Goal: Complete application form

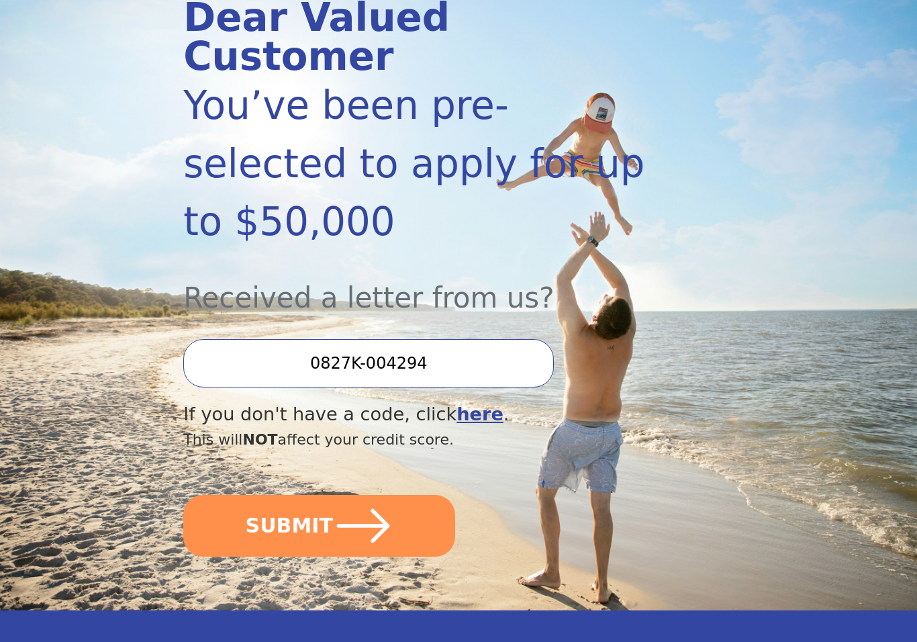
scroll to position [191, 0]
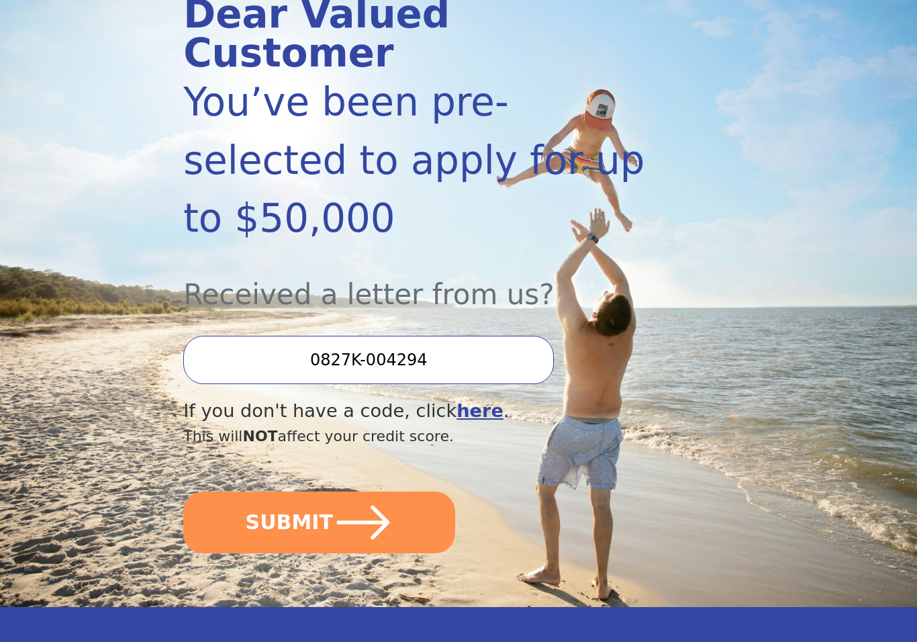
click at [362, 492] on icon "submit" at bounding box center [363, 522] width 60 height 60
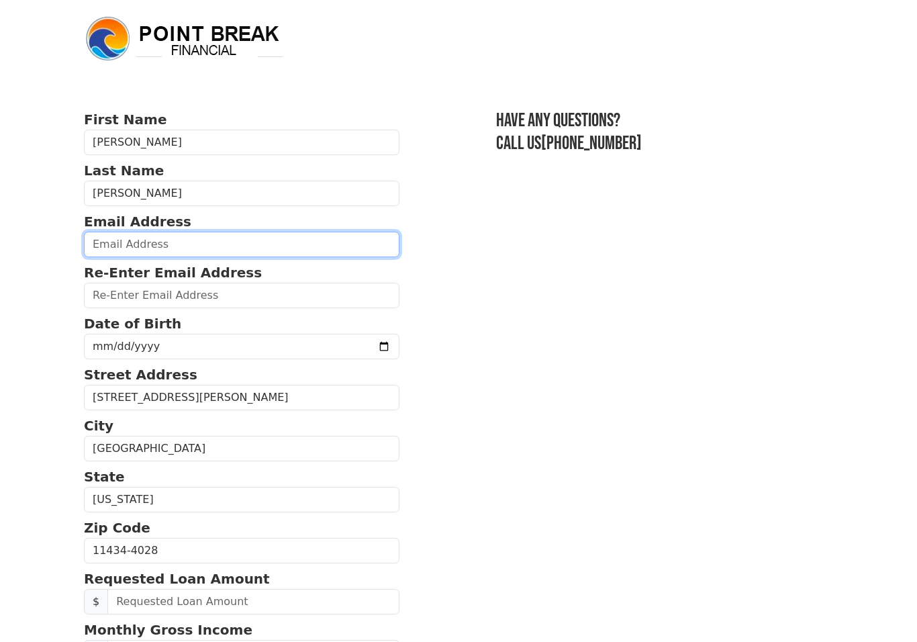
click at [226, 242] on input "email" at bounding box center [241, 245] width 315 height 26
type input "d"
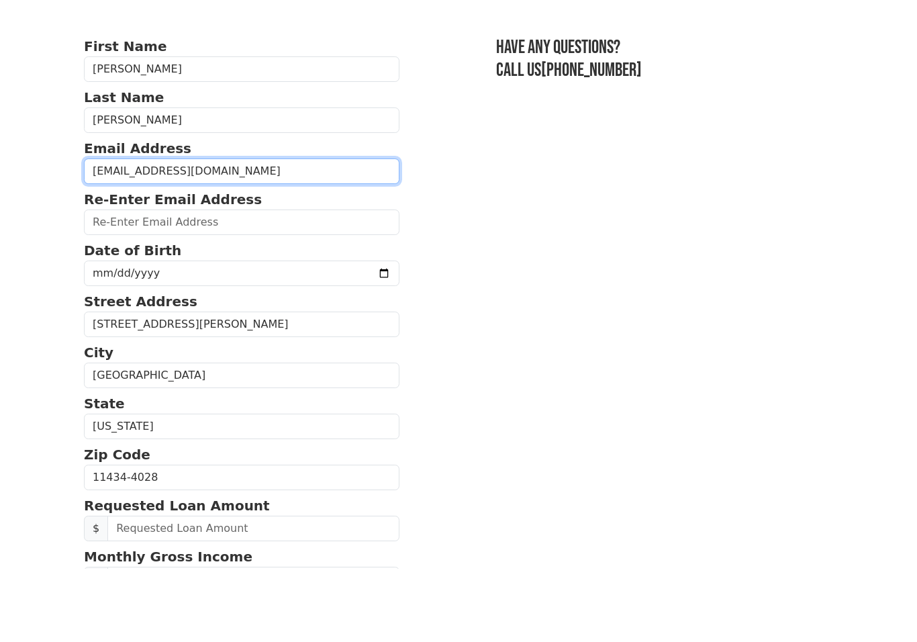
type input "drkcloud1@yahoo.com"
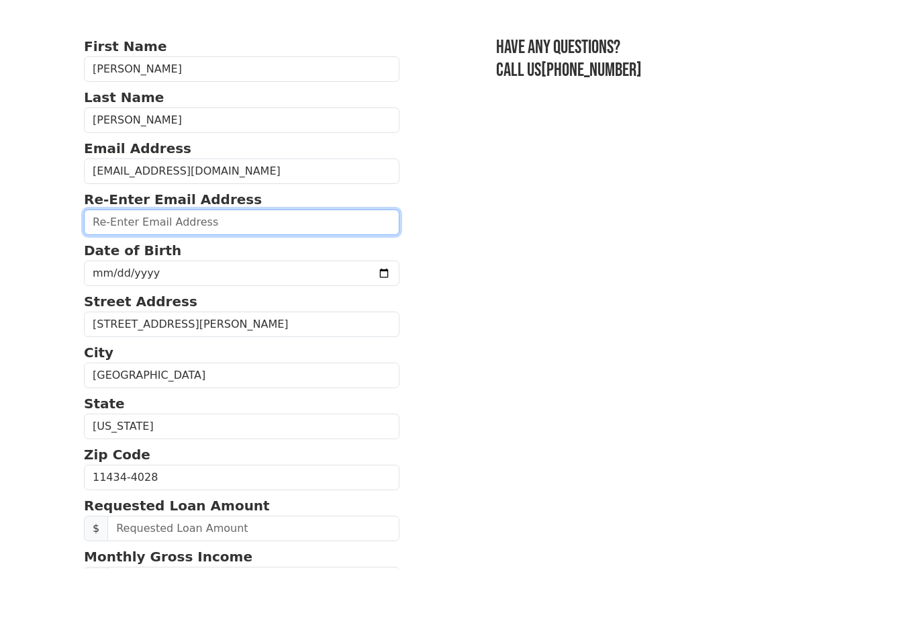
click at [283, 283] on input "email" at bounding box center [241, 296] width 315 height 26
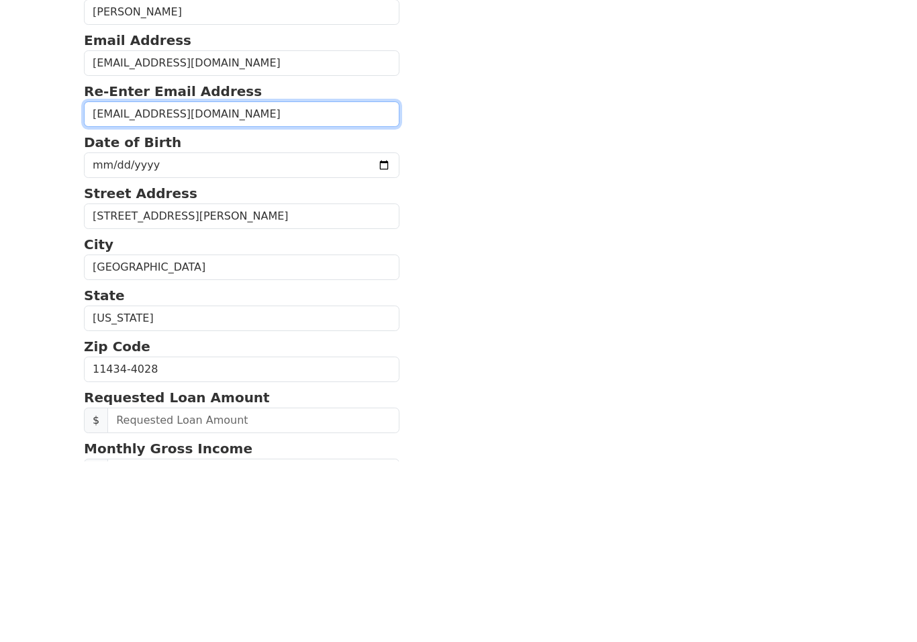
type input "drkcloud1@yahoo.com"
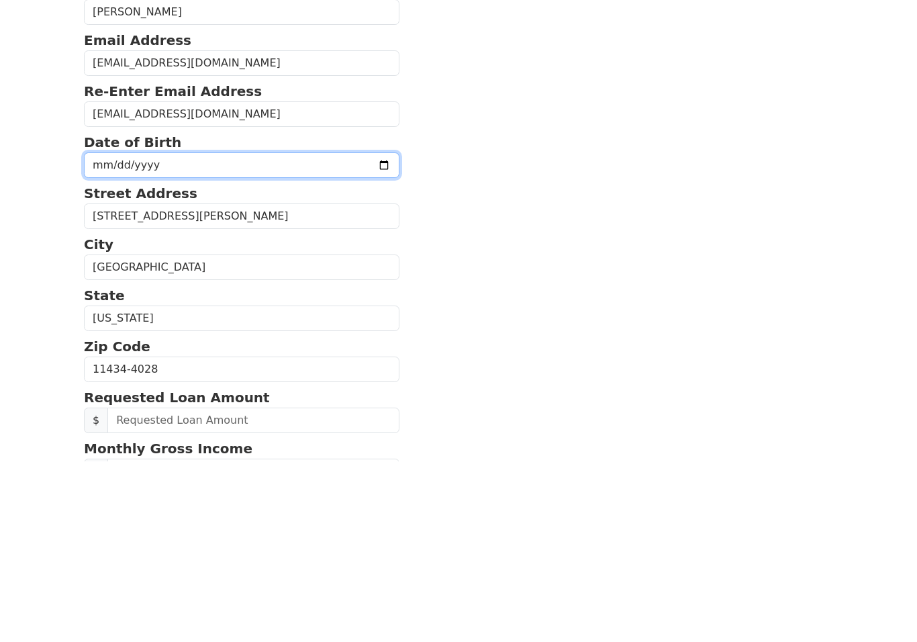
click at [289, 334] on input "date" at bounding box center [241, 347] width 315 height 26
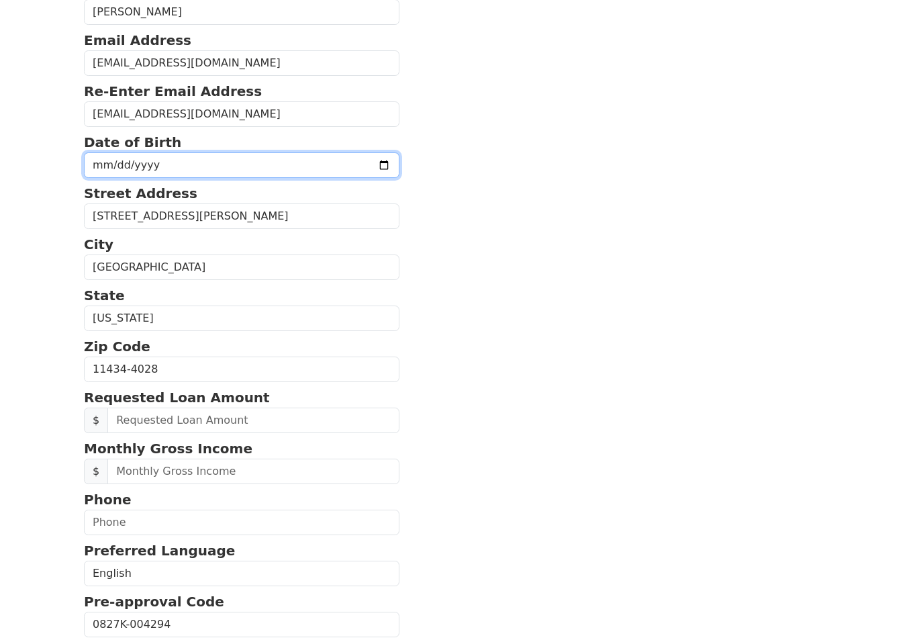
scroll to position [181, 0]
click at [308, 164] on input "2005-09-06" at bounding box center [241, 165] width 315 height 26
type input "1972-05-03"
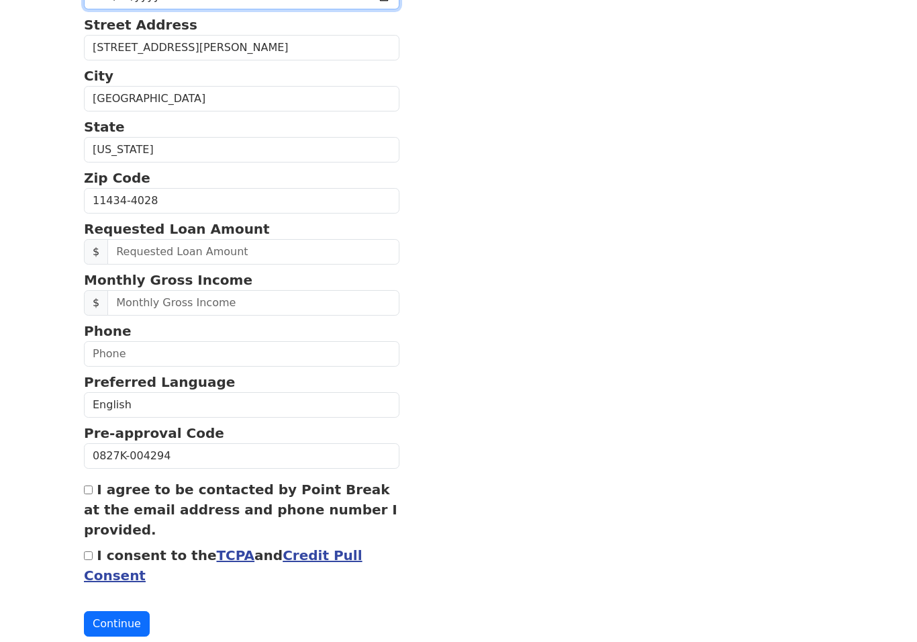
scroll to position [368, 0]
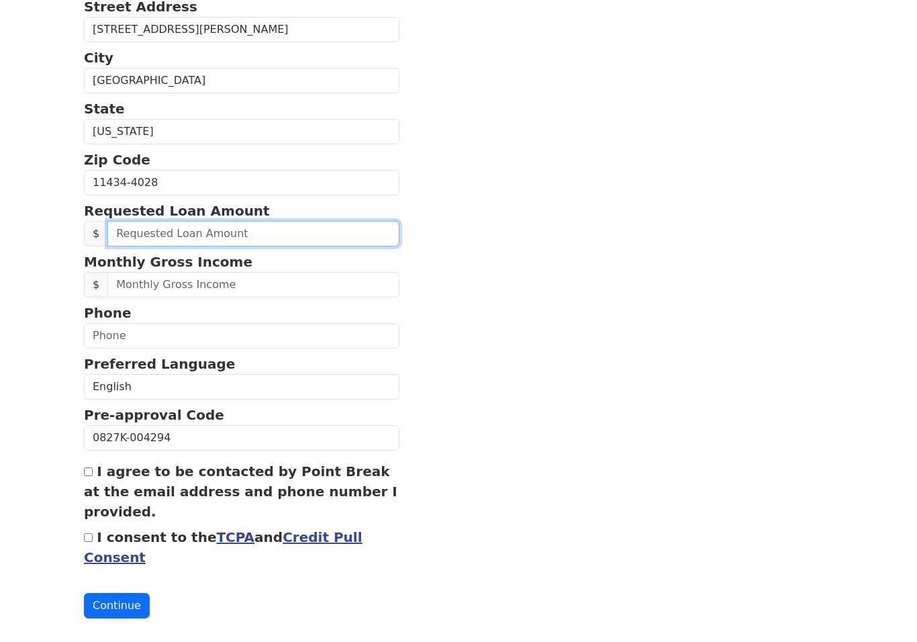
click at [281, 236] on input "text" at bounding box center [253, 234] width 292 height 26
type input "20,000.00"
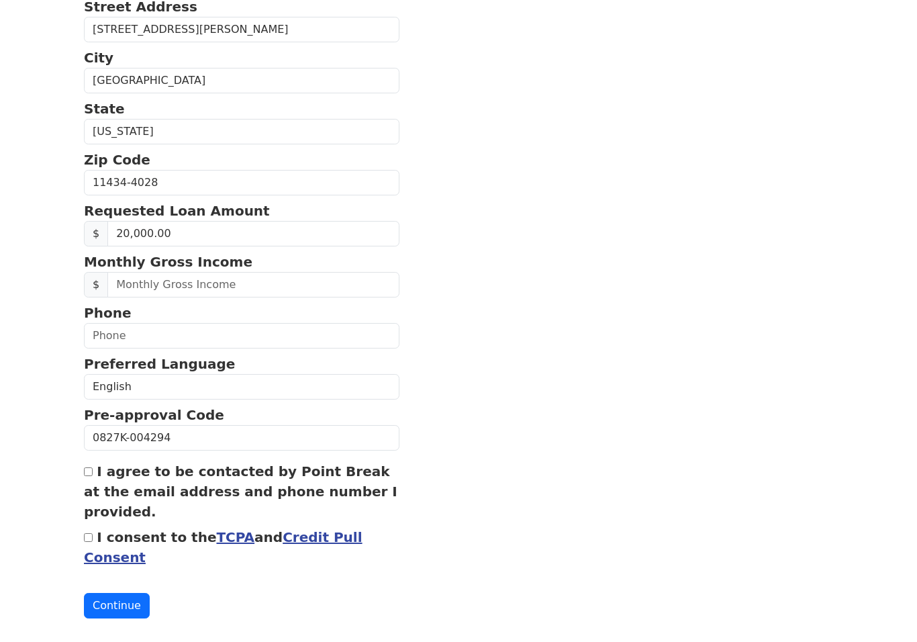
click at [646, 245] on section "First Name Roberto Last Name Henry Email Address drkcloud1@yahoo.com Re-Enter E…" at bounding box center [458, 180] width 749 height 876
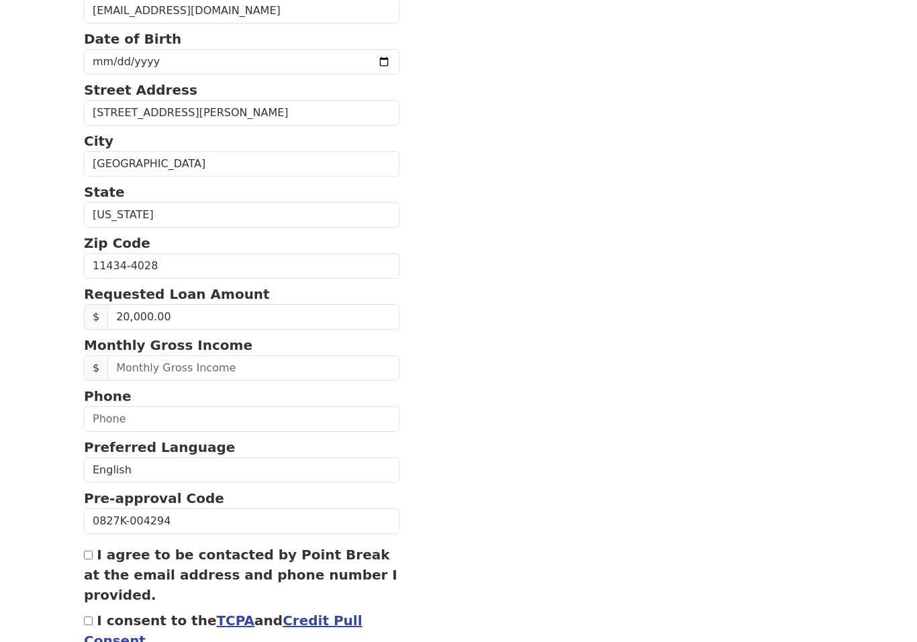
scroll to position [289, 0]
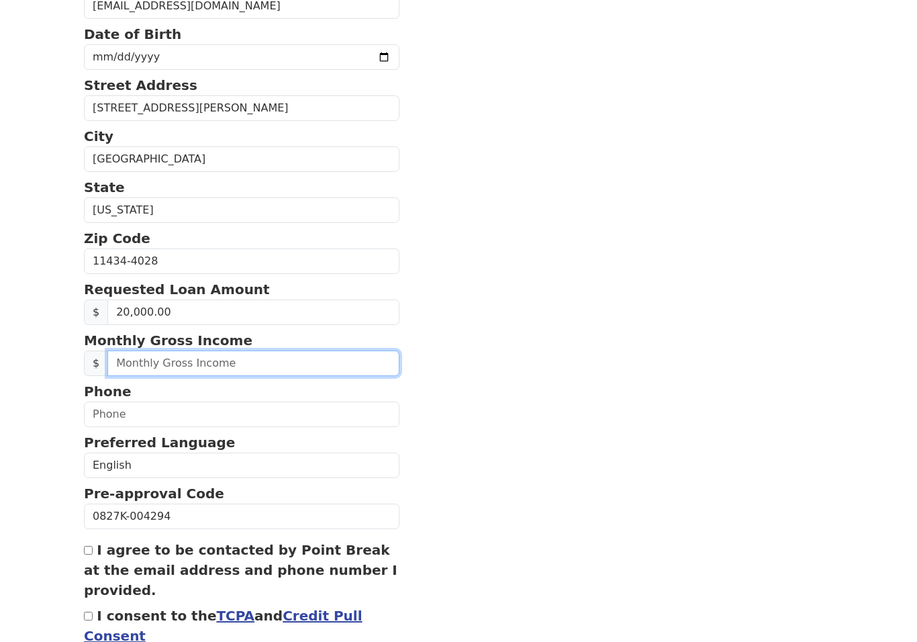
click at [232, 363] on input "text" at bounding box center [253, 363] width 292 height 26
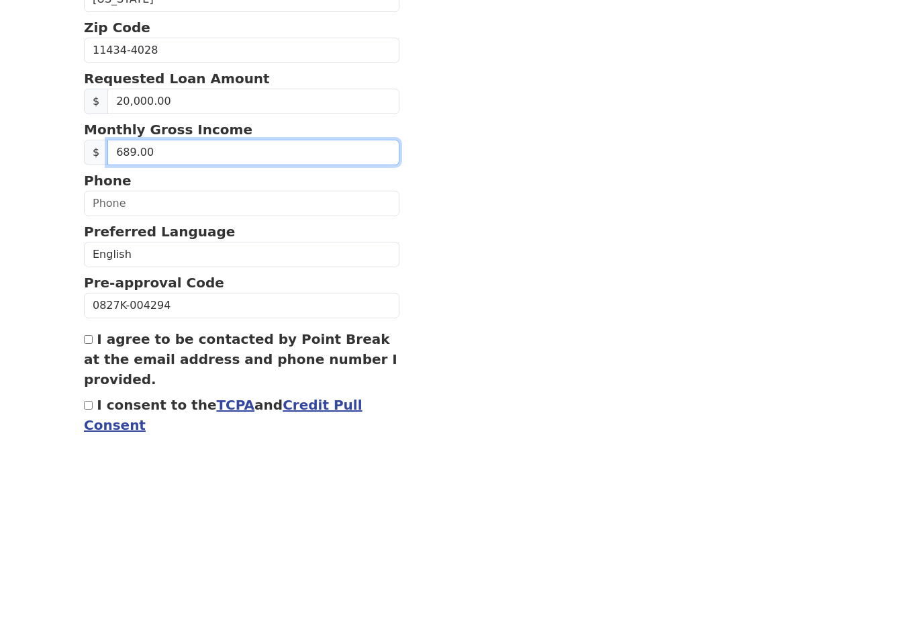
type input "6,896.00"
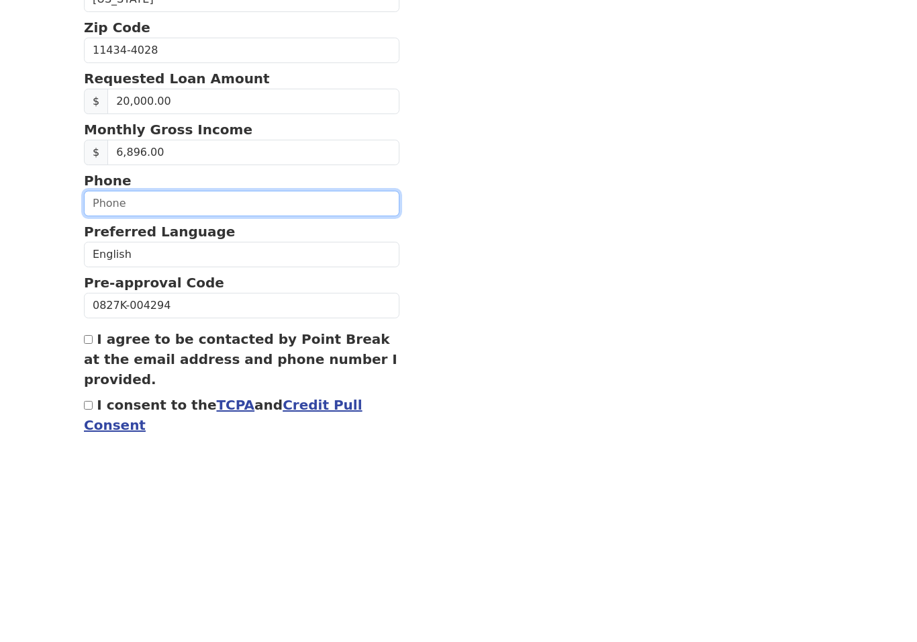
click at [280, 401] on input "text" at bounding box center [241, 414] width 315 height 26
type input "(347) 421-1400"
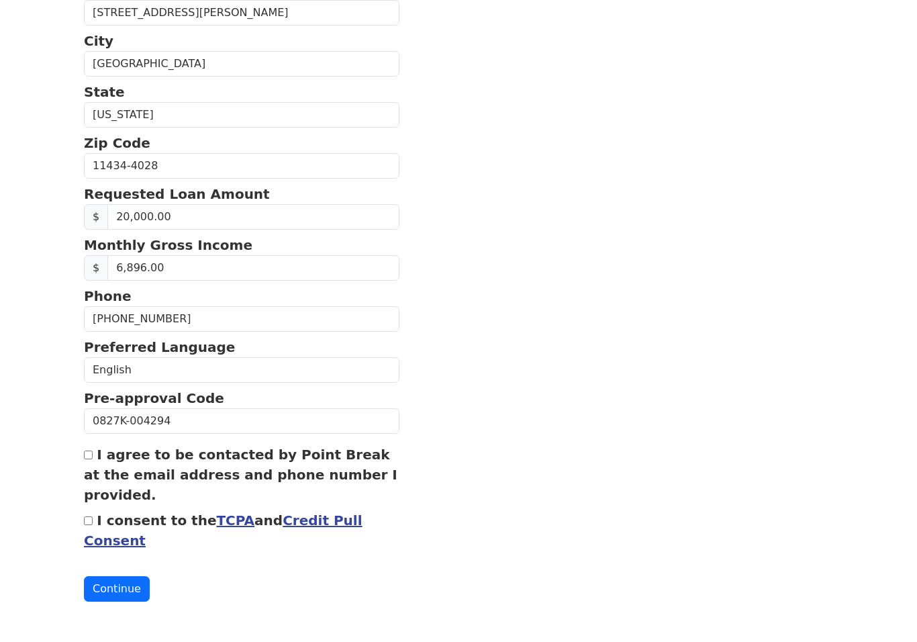
click at [85, 454] on input "I agree to be contacted by Point Break at the email address and phone number I …" at bounding box center [88, 454] width 9 height 9
checkbox input "true"
click at [112, 586] on button "Continue" at bounding box center [117, 589] width 66 height 26
click at [310, 519] on link "Credit Pull Consent" at bounding box center [223, 530] width 278 height 36
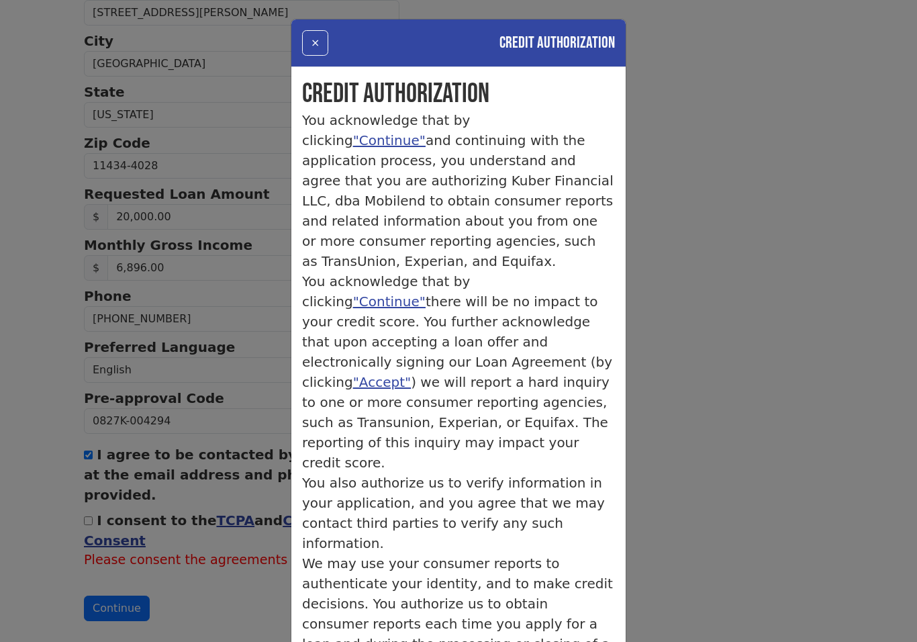
click at [684, 452] on div "× Credit Authorization Credit Authorization You acknowledge that by clicking "C…" at bounding box center [458, 321] width 917 height 642
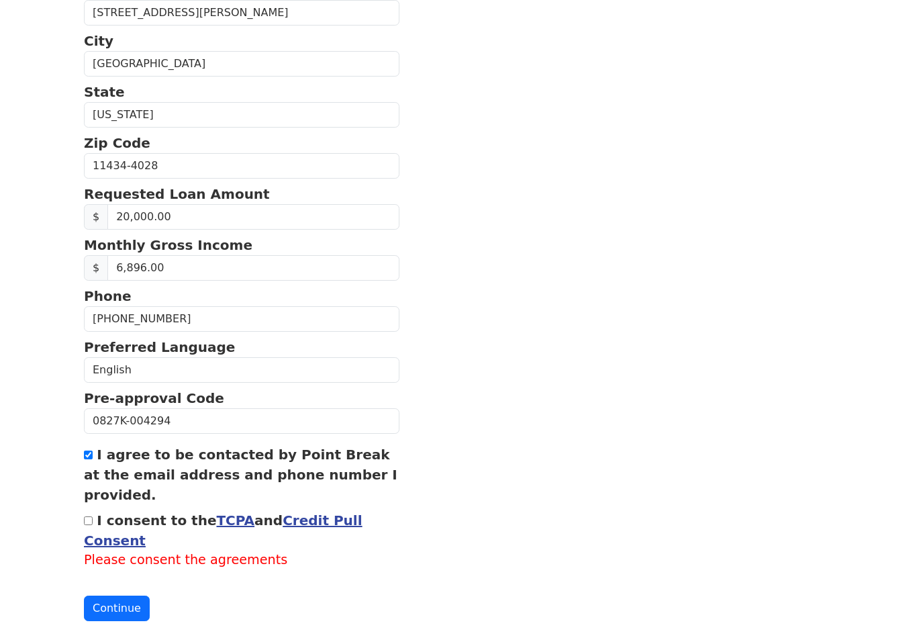
click at [92, 523] on input "I consent to the TCPA and Credit Pull Consent" at bounding box center [88, 520] width 9 height 9
checkbox input "true"
click at [117, 591] on button "Continue" at bounding box center [117, 589] width 66 height 26
